Goal: Book appointment/travel/reservation

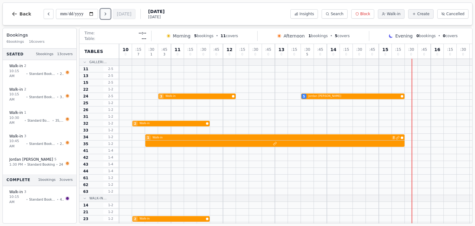
click at [110, 15] on button "Next day" at bounding box center [106, 14] width 10 height 10
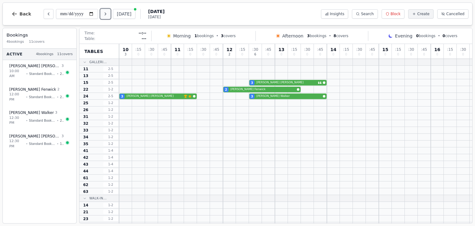
click at [110, 12] on button "Next day" at bounding box center [106, 14] width 10 height 10
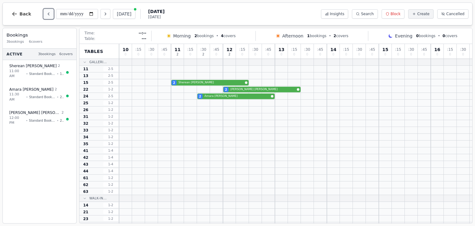
click at [50, 12] on button "Previous day" at bounding box center [49, 14] width 10 height 10
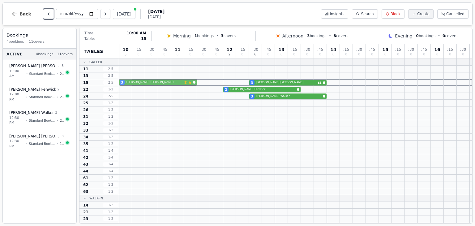
drag, startPoint x: 122, startPoint y: 96, endPoint x: 123, endPoint y: 83, distance: 13.1
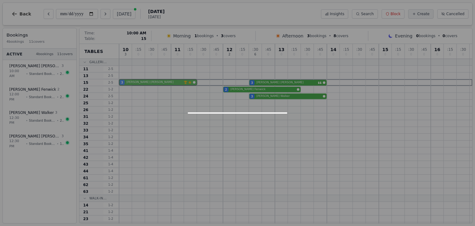
click at [123, 83] on div "10 3 : 15 0 : 30 0 : 45 0 11 0 : 15 0 : 30 0 : 45 0 12 2 : 15 0 : 30 6 : 45 0 1…" at bounding box center [295, 180] width 353 height 273
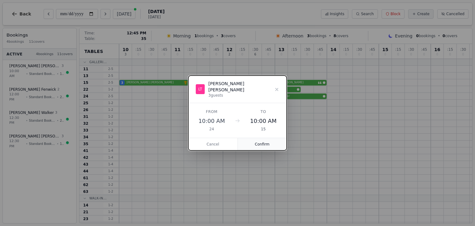
click at [261, 142] on button "Confirm" at bounding box center [262, 144] width 49 height 12
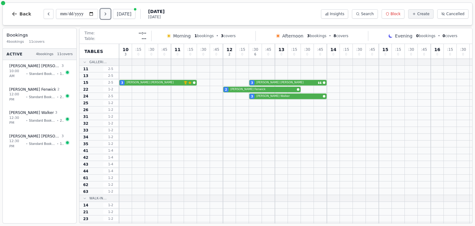
click at [103, 13] on button "Next day" at bounding box center [106, 14] width 10 height 10
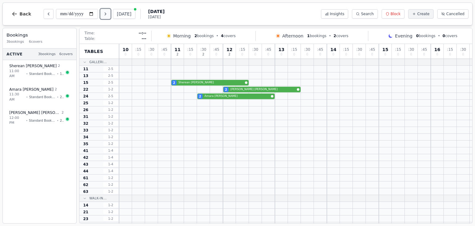
click at [103, 13] on button "Next day" at bounding box center [106, 14] width 10 height 10
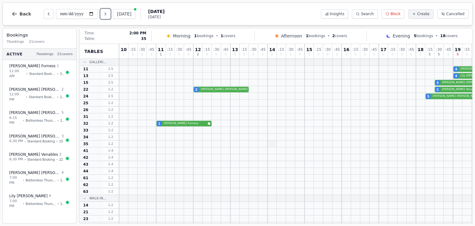
scroll to position [0, 120]
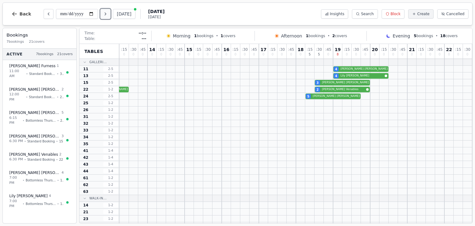
click at [104, 14] on icon "Next day" at bounding box center [105, 13] width 5 height 5
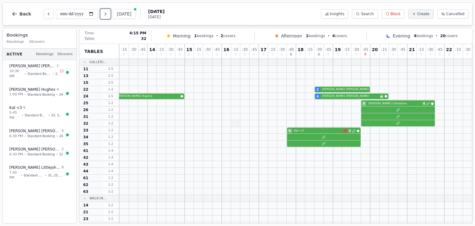
scroll to position [0, 0]
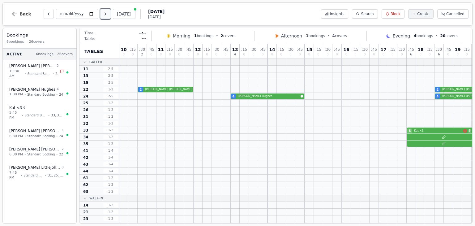
click at [106, 17] on button "Next day" at bounding box center [106, 14] width 10 height 10
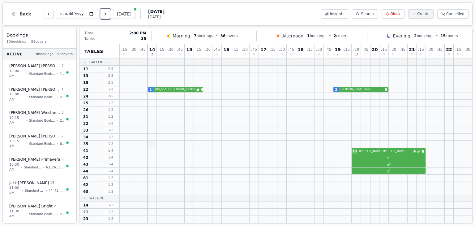
scroll to position [3, 120]
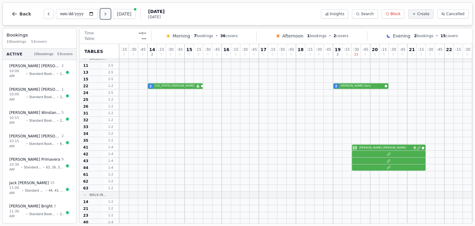
click at [104, 15] on icon "Next day" at bounding box center [105, 13] width 5 height 5
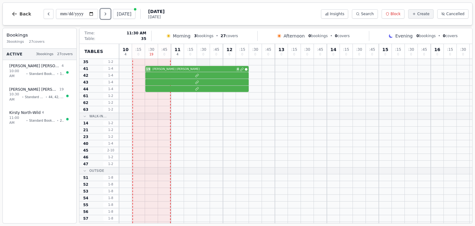
scroll to position [0, 0]
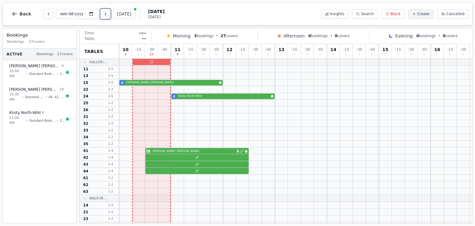
click at [106, 16] on icon "Next day" at bounding box center [105, 13] width 5 height 5
type input "**********"
